Goal: Information Seeking & Learning: Learn about a topic

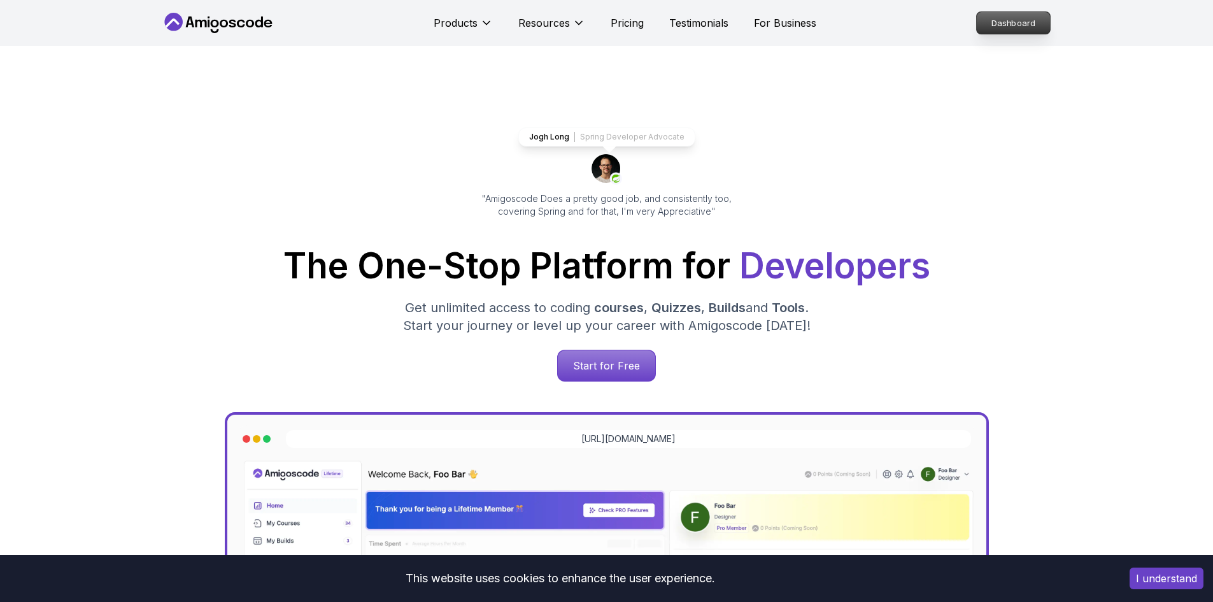
click at [999, 18] on p "Dashboard" at bounding box center [1012, 23] width 73 height 22
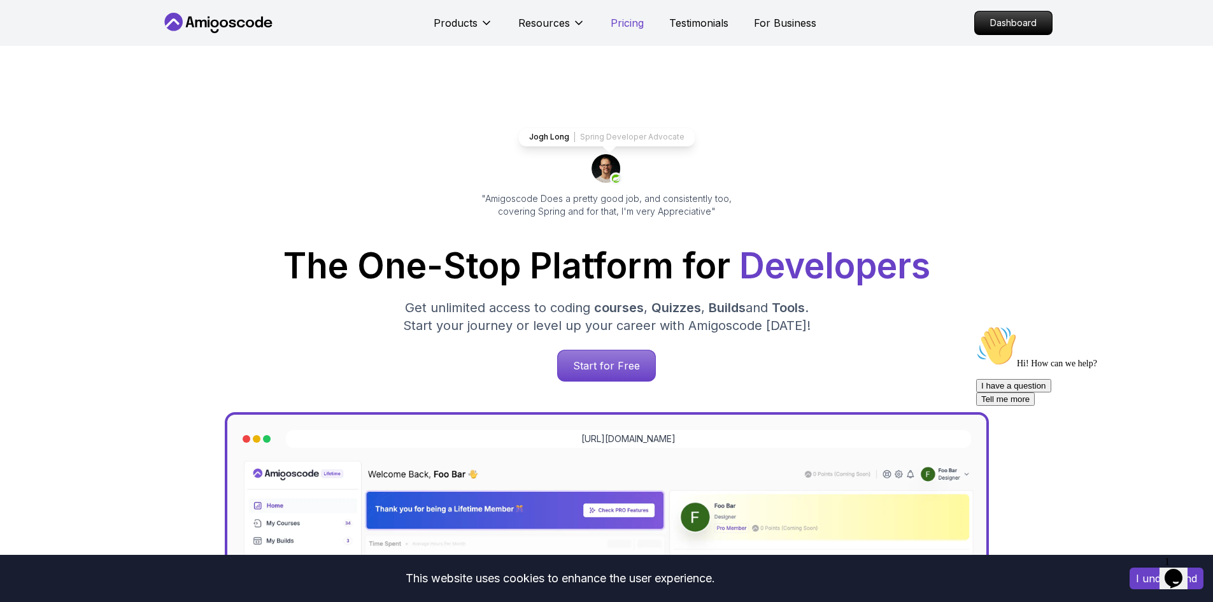
click at [613, 24] on p "Pricing" at bounding box center [626, 22] width 33 height 15
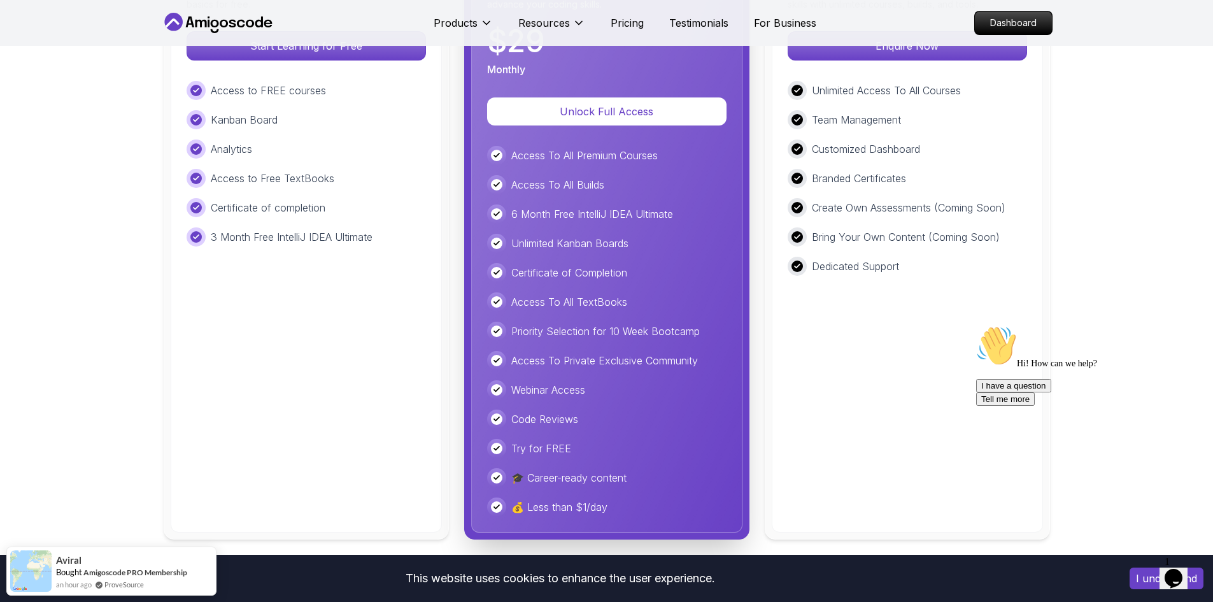
scroll to position [3054, 0]
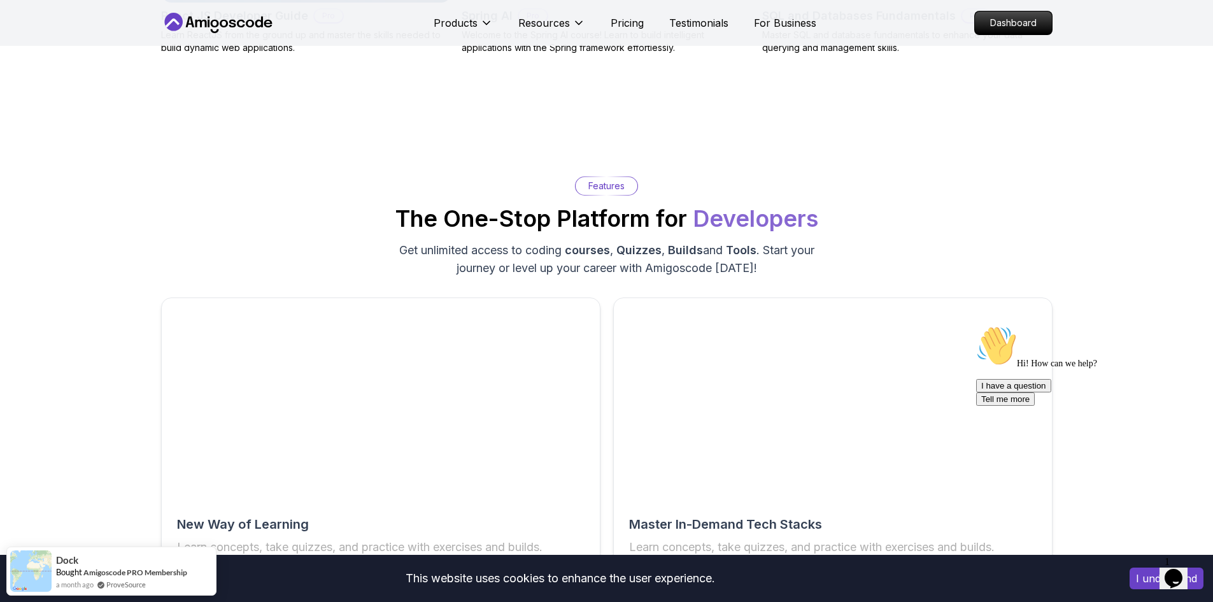
scroll to position [1399, 0]
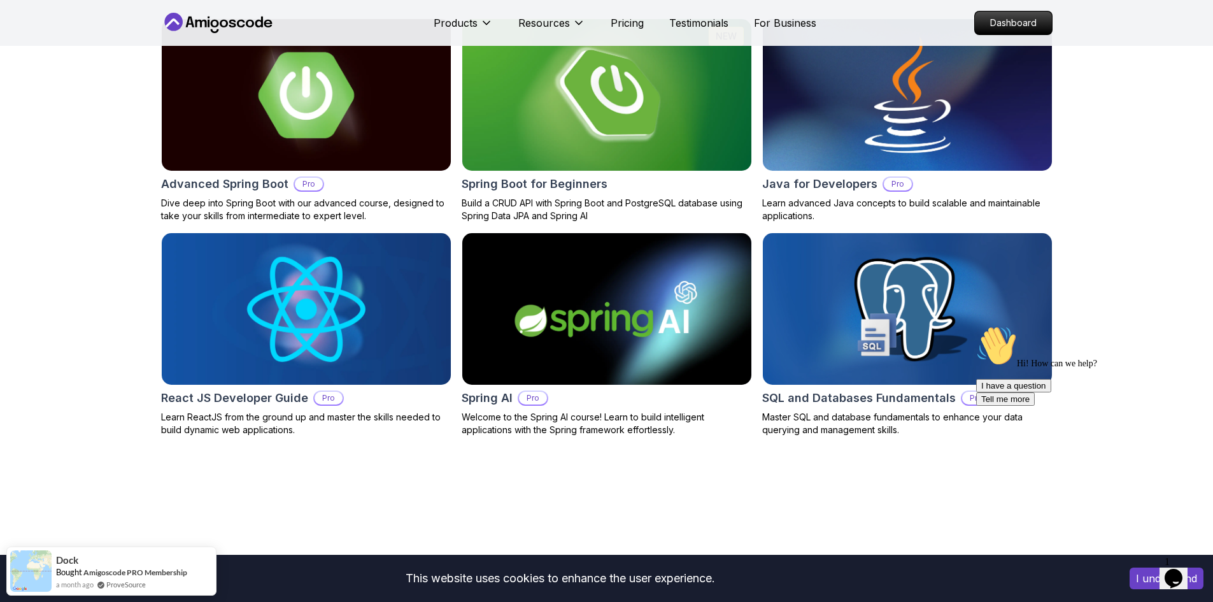
click at [211, 36] on nav "Products Resources Pricing Testimonials For Business Dashboard" at bounding box center [606, 23] width 891 height 46
click at [204, 24] on icon at bounding box center [218, 23] width 115 height 20
